Goal: Transaction & Acquisition: Purchase product/service

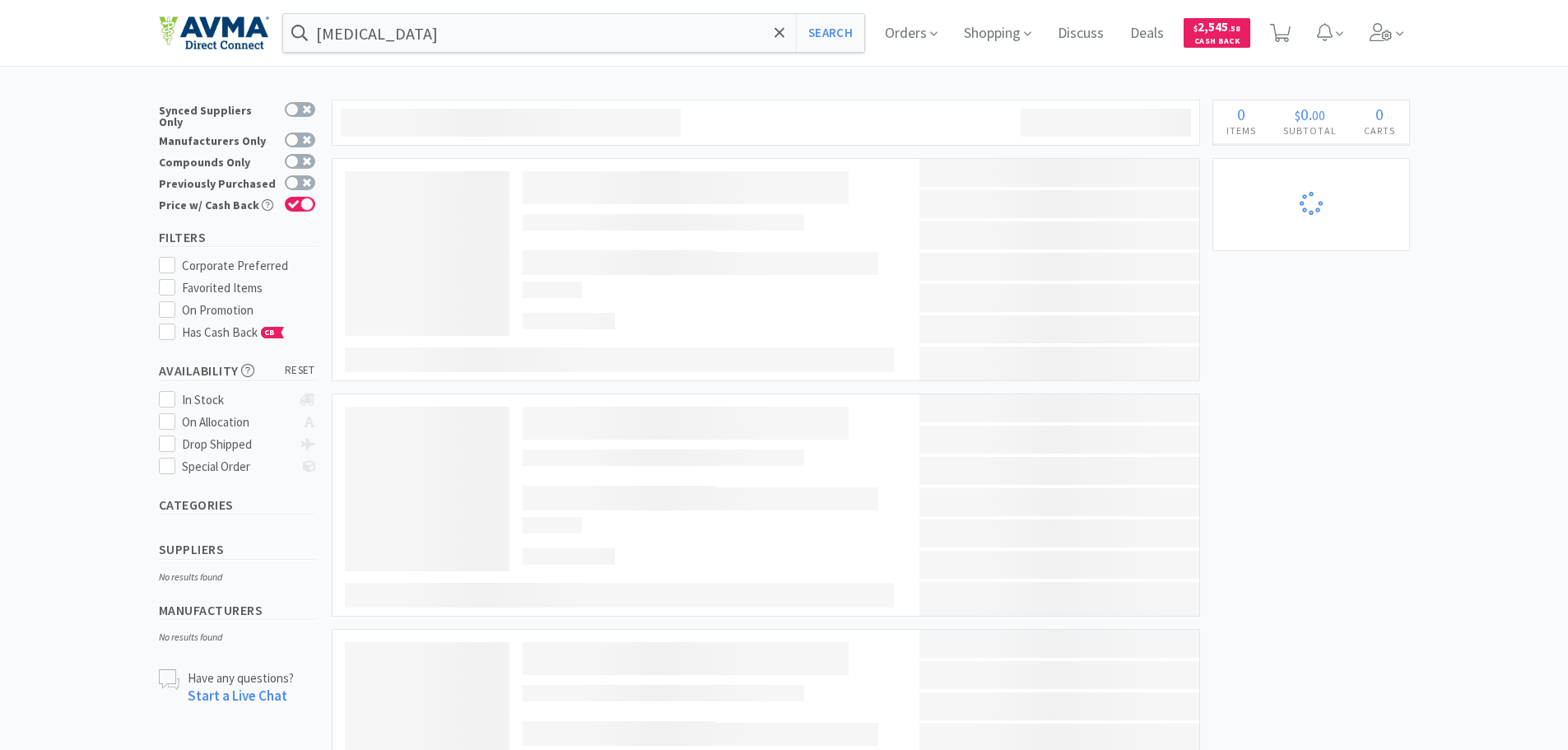
select select "2"
select select "3"
select select "11"
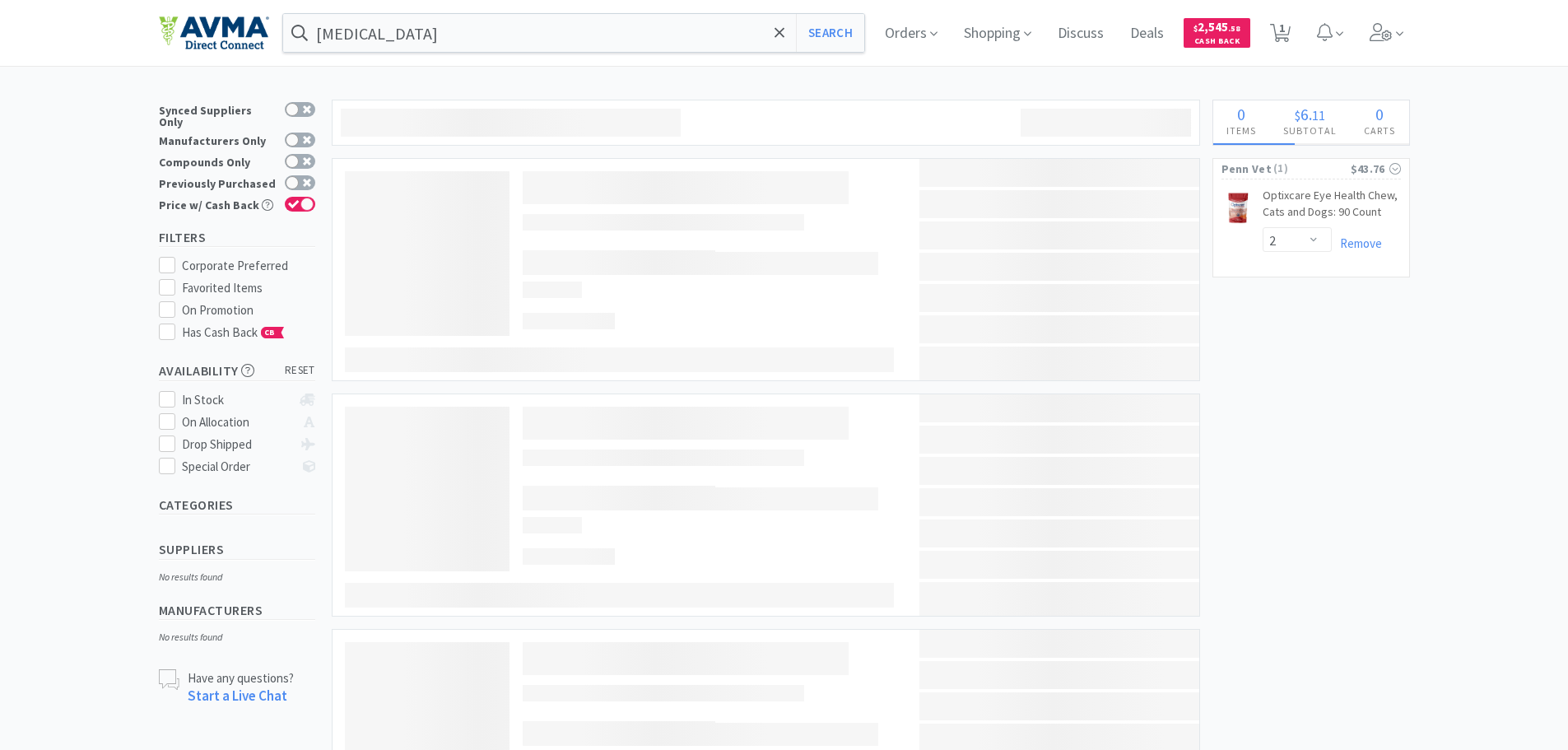
select select "1"
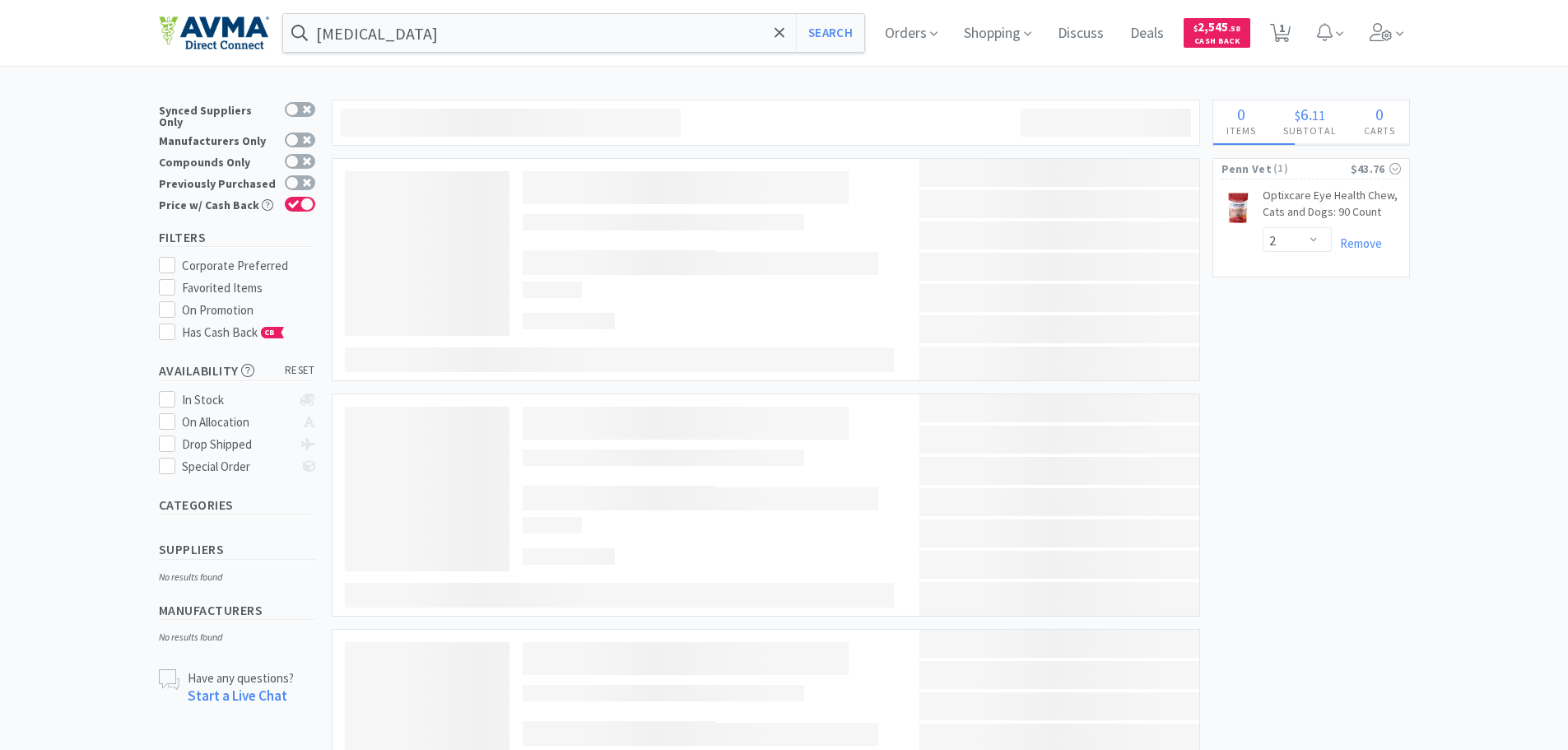
select select "5"
select select "2"
select select "1"
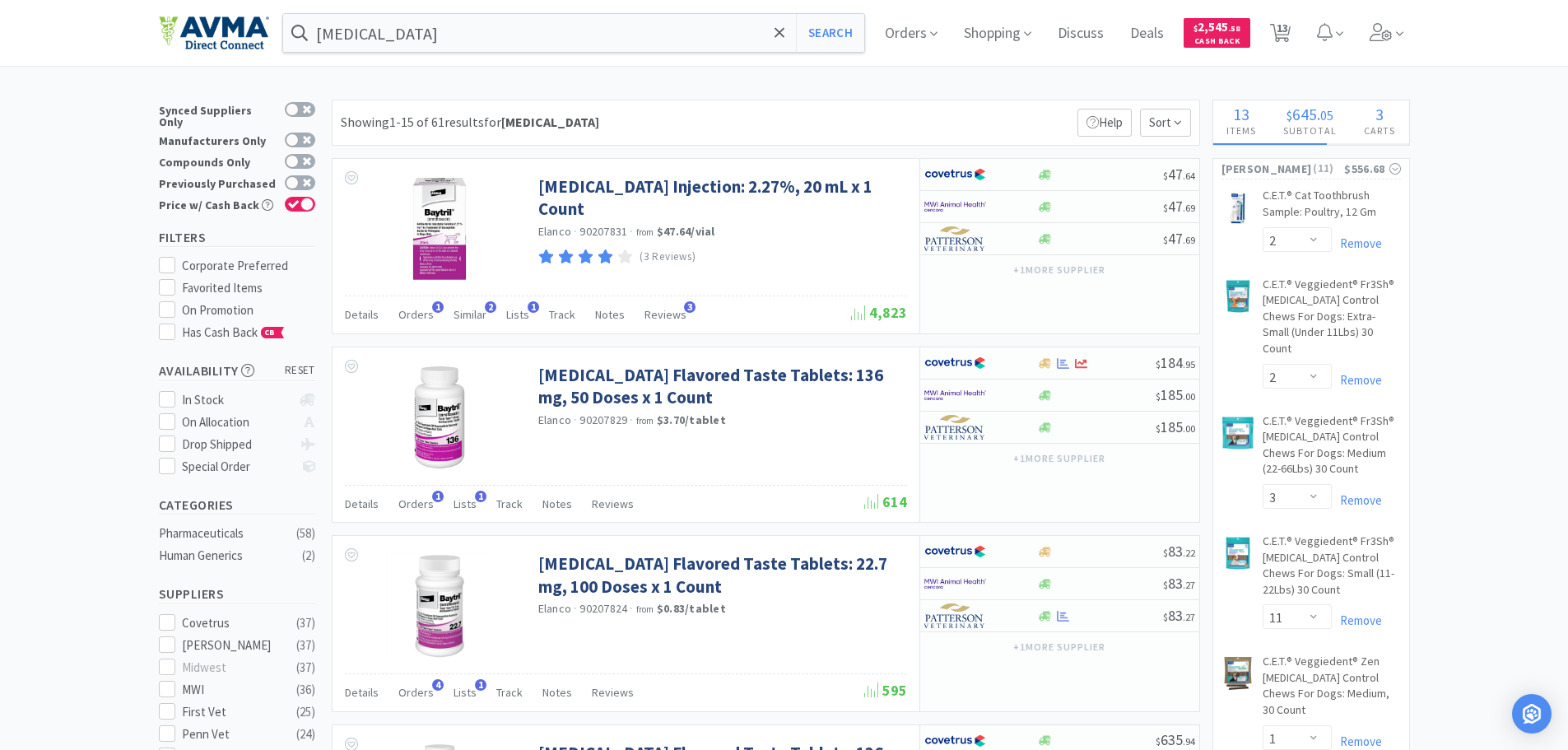
select select "3"
select select "1"
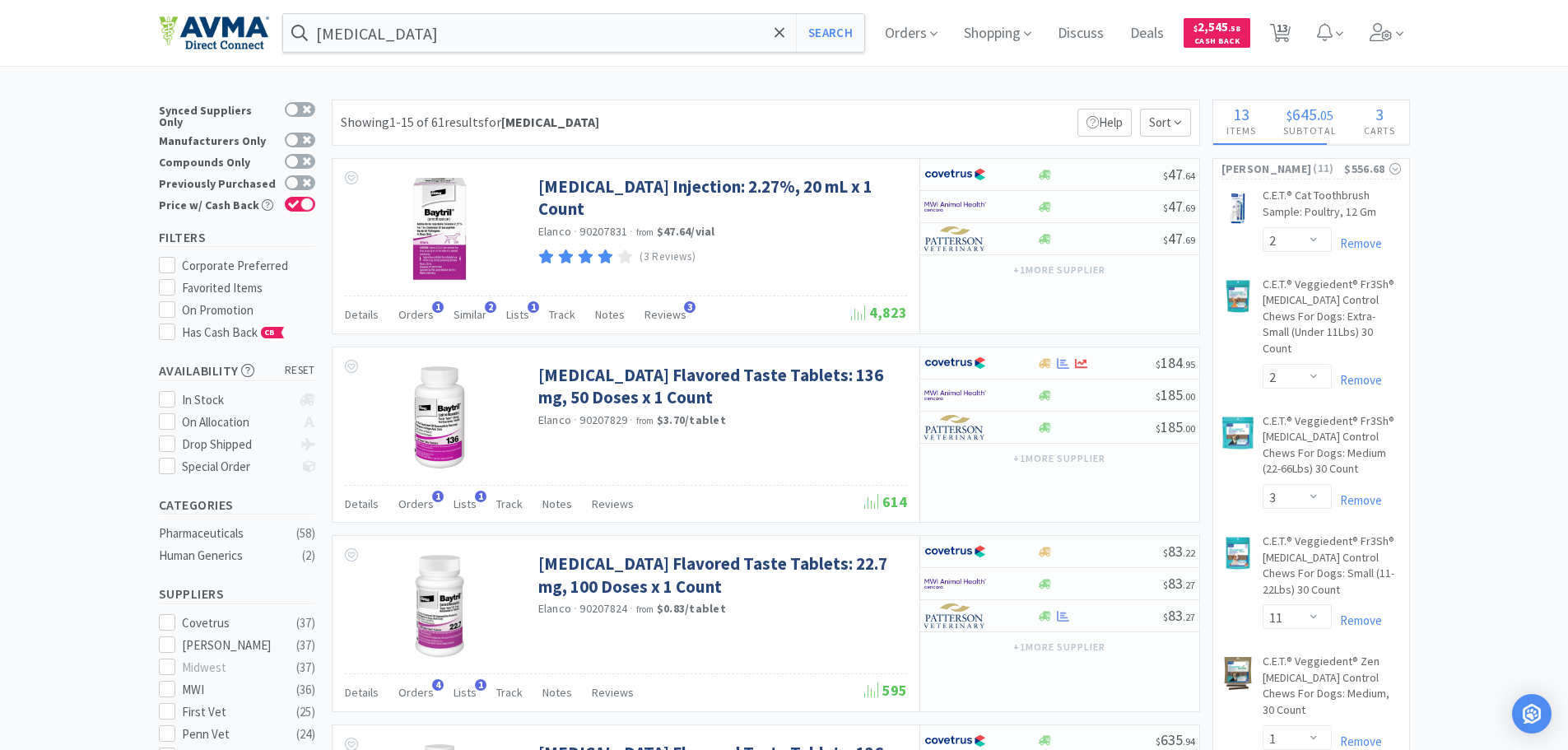
select select "2"
select select "1"
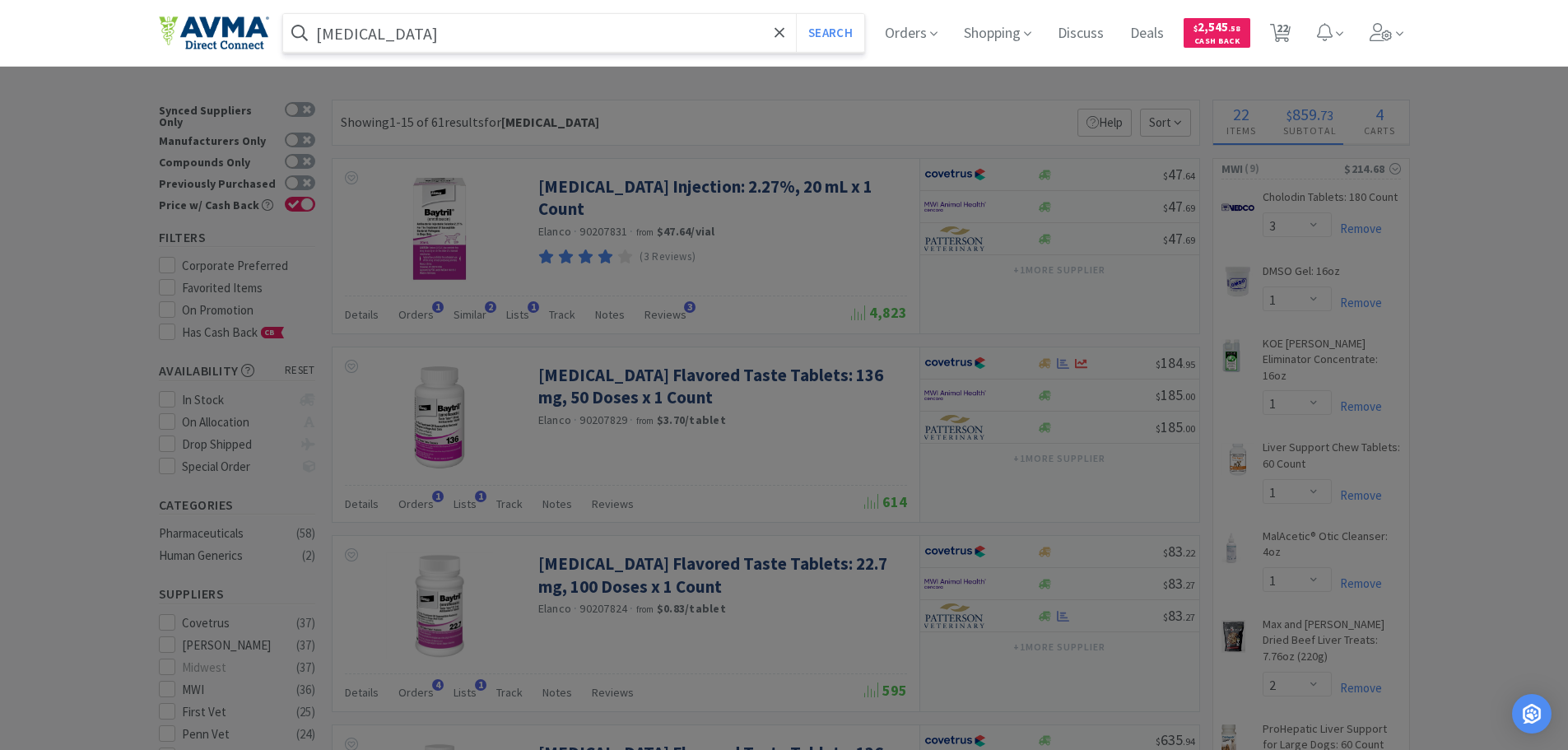
click at [335, 33] on input "[MEDICAL_DATA]" at bounding box center [574, 33] width 582 height 38
click at [335, 32] on input "[MEDICAL_DATA]" at bounding box center [574, 33] width 582 height 38
paste input "078441243"
type input "078441243"
select select "1"
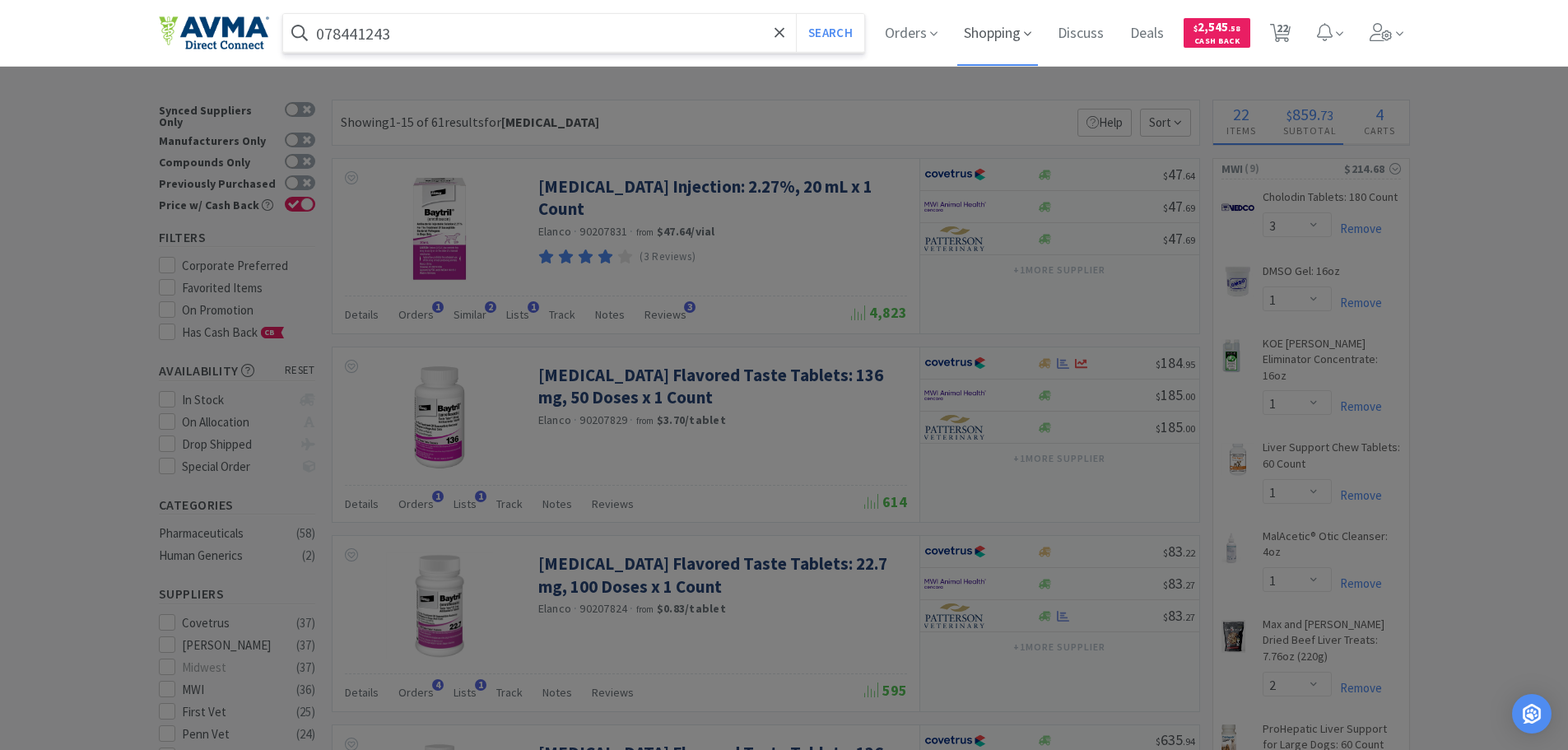
select select "1"
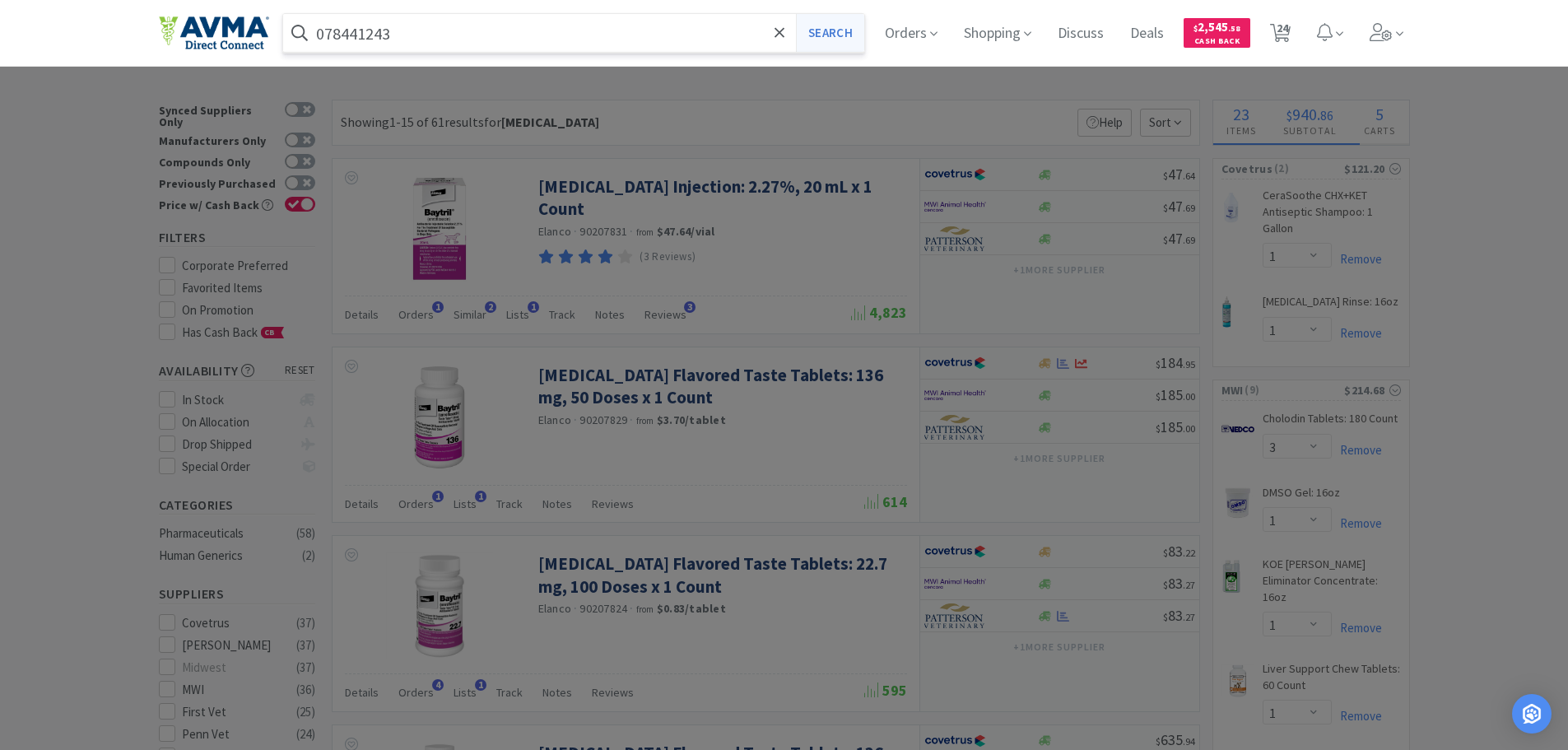
type input "078441243"
click at [862, 34] on button "Search" at bounding box center [830, 33] width 68 height 38
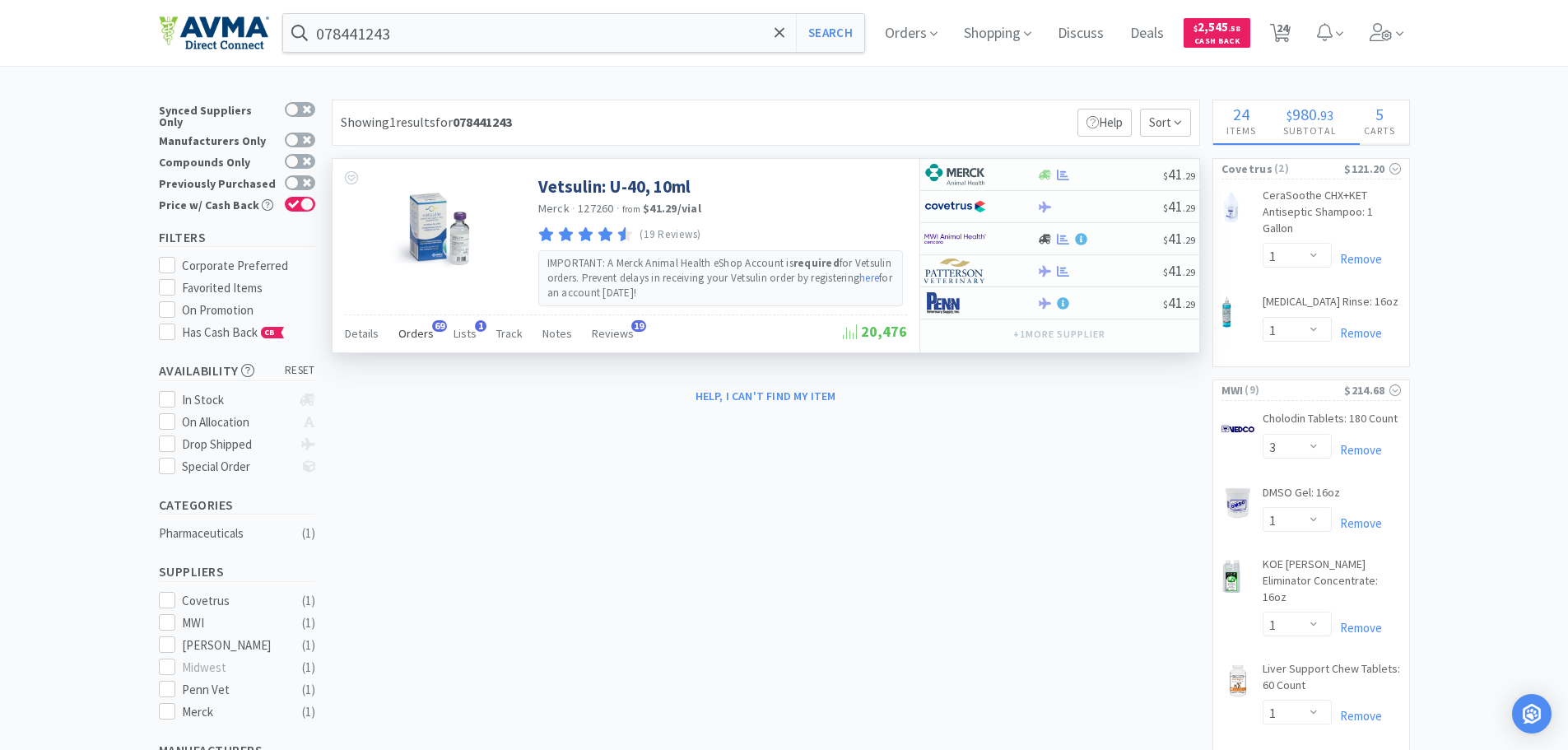
click at [414, 339] on span "Orders" at bounding box center [416, 333] width 35 height 15
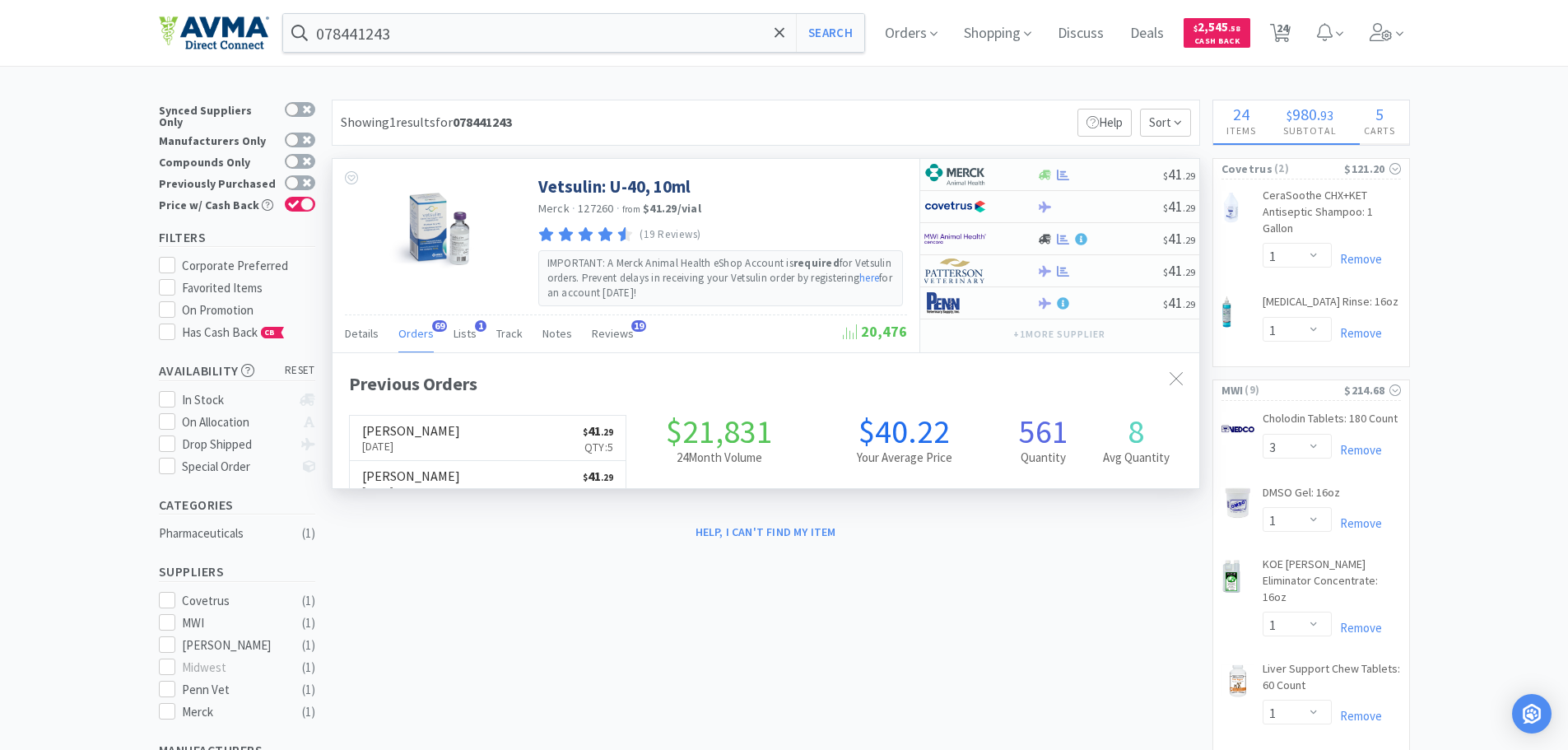
scroll to position [442, 867]
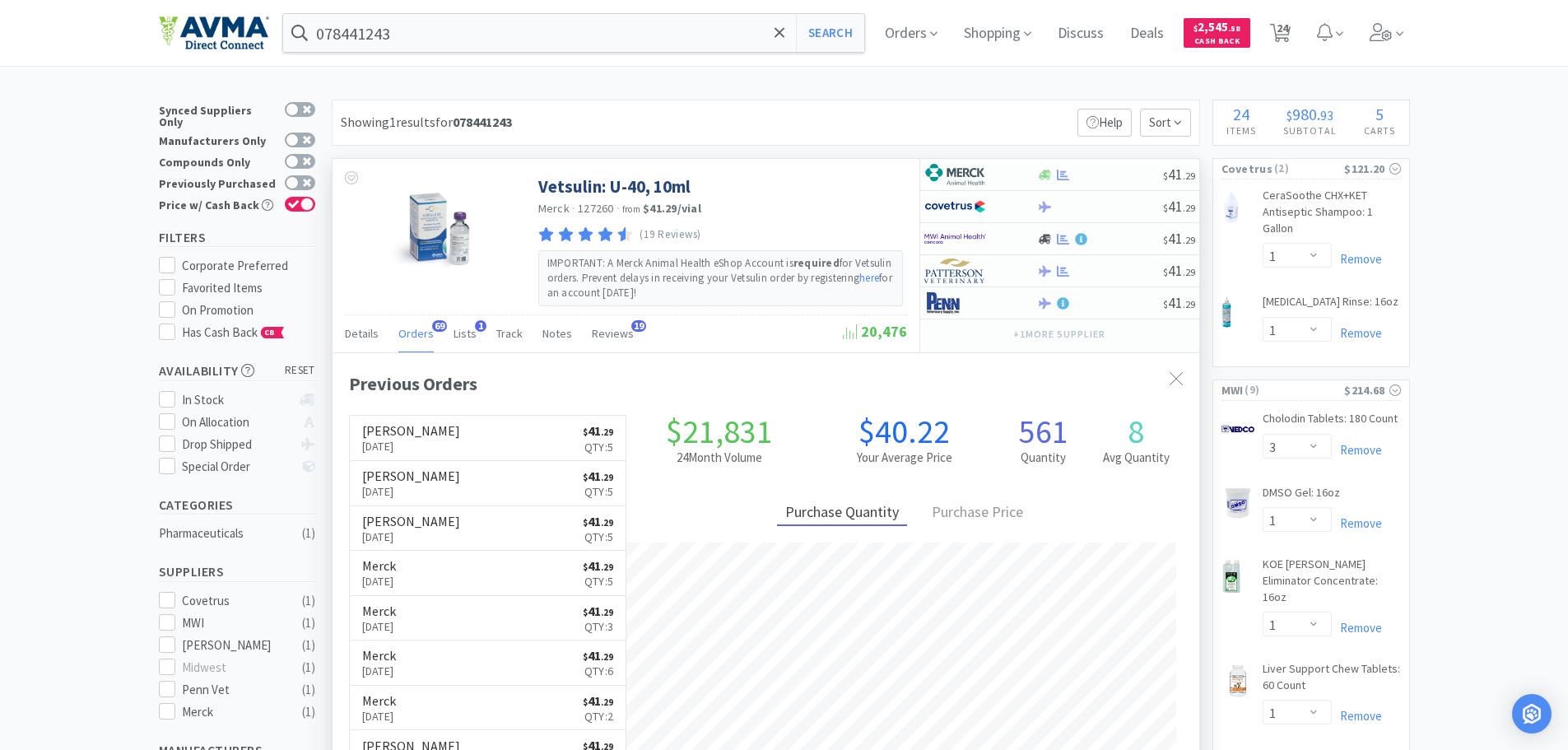
click at [688, 346] on div "Details Orders 69 Lists 1 Track Notes Reviews 19" at bounding box center [593, 336] width 498 height 31
